Goal: Register for event/course

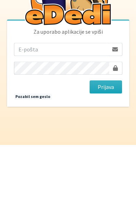
scroll to position [36, 0]
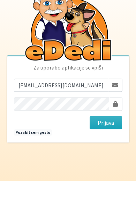
type input "ziga.dobnikar@protonmail.com"
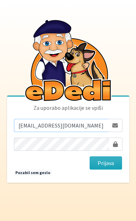
click at [106, 157] on button "Prijava" at bounding box center [105, 163] width 33 height 13
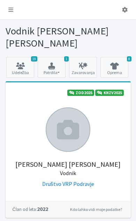
click at [25, 59] on link "19 Udeležba" at bounding box center [20, 67] width 28 height 21
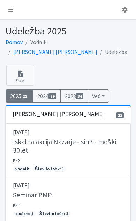
click at [18, 5] on link at bounding box center [11, 10] width 16 height 14
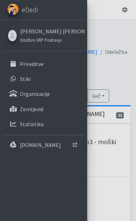
click at [12, 14] on img at bounding box center [12, 8] width 11 height 11
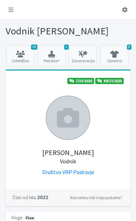
click at [14, 16] on link at bounding box center [11, 10] width 16 height 14
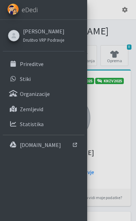
click at [45, 69] on link "Prireditve" at bounding box center [43, 64] width 81 height 14
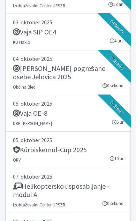
scroll to position [1622, 0]
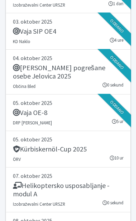
click at [121, 182] on h5 "Helikoptersko usposabljanje - modul A" at bounding box center [68, 190] width 110 height 17
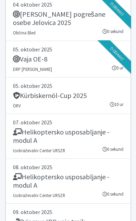
scroll to position [1682, 0]
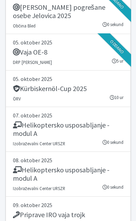
click at [118, 166] on h5 "Helikoptersko usposabljanje - modul A" at bounding box center [68, 174] width 110 height 17
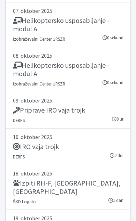
scroll to position [1788, 0]
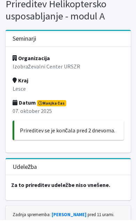
scroll to position [26, 0]
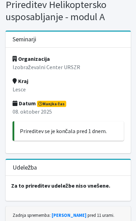
scroll to position [26, 0]
